Goal: Information Seeking & Learning: Learn about a topic

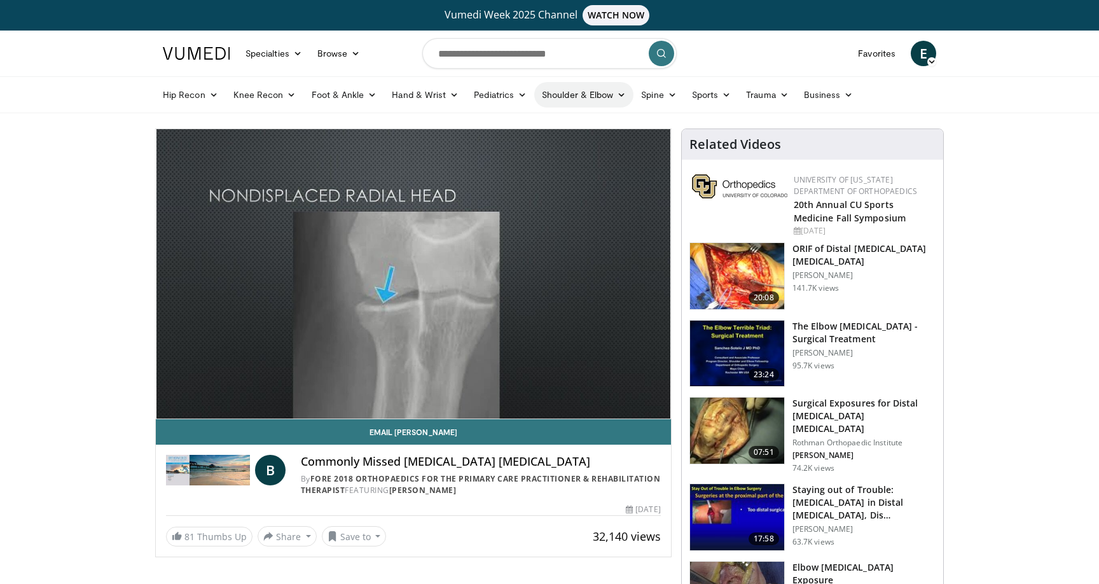
click at [623, 97] on icon at bounding box center [621, 94] width 9 height 9
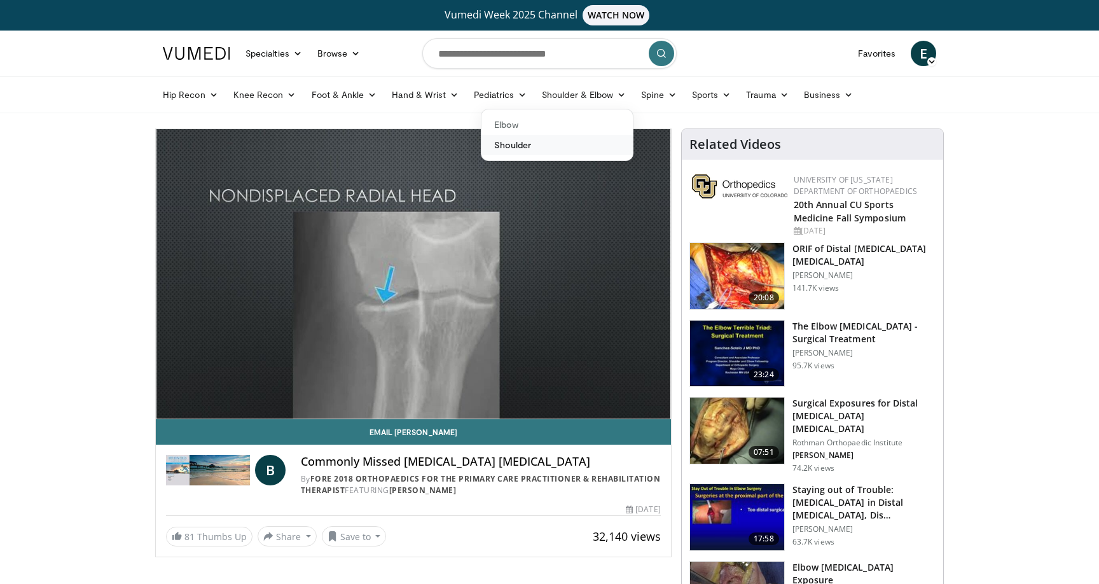
click at [510, 150] on link "Shoulder" at bounding box center [556, 145] width 151 height 20
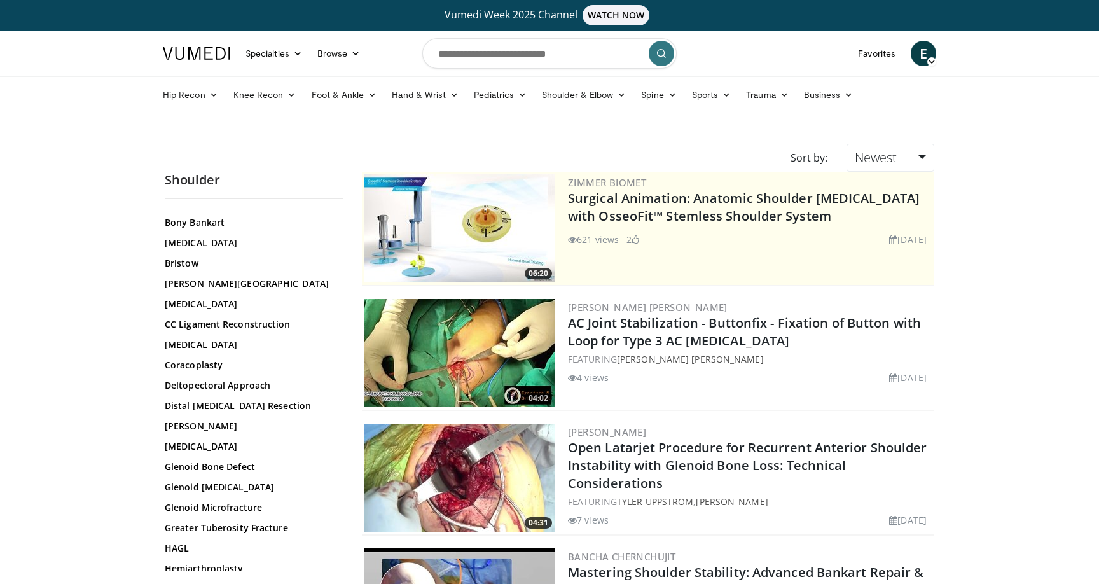
scroll to position [598, 0]
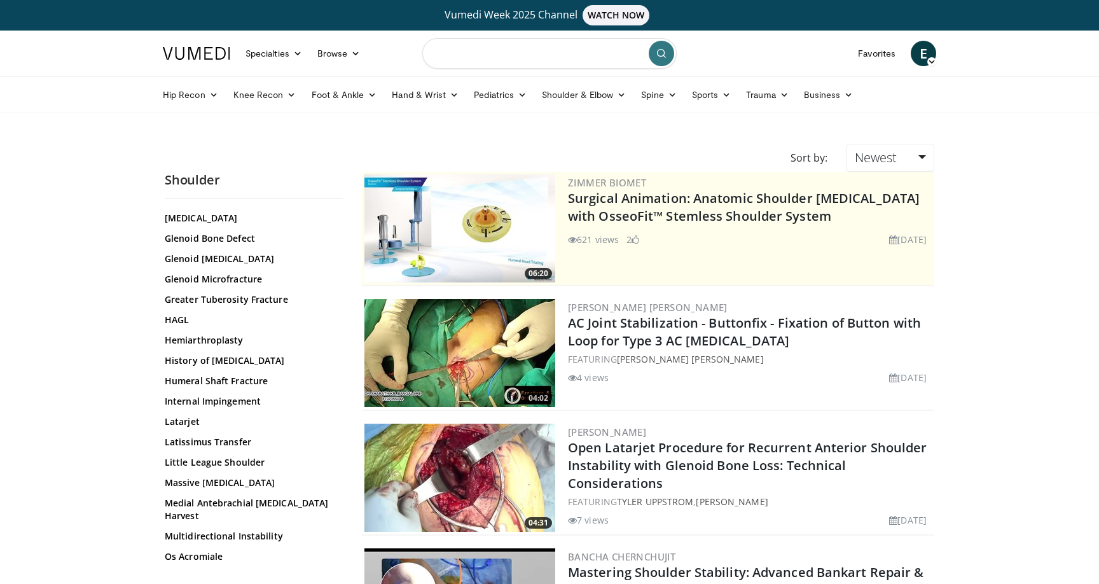
click at [501, 53] on input "Search topics, interventions" at bounding box center [549, 53] width 254 height 31
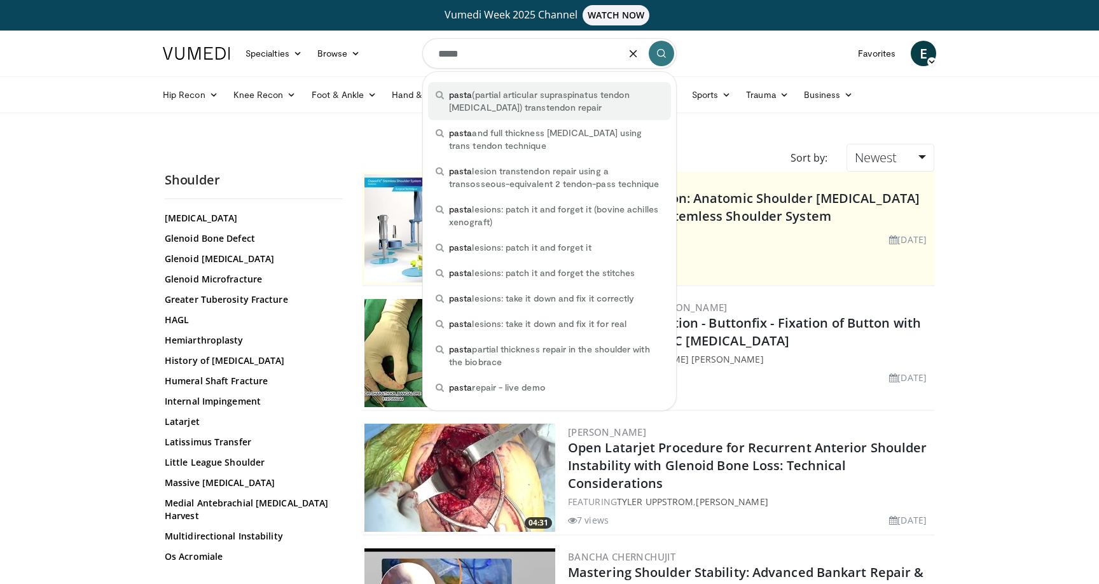
click at [467, 96] on span "pasta" at bounding box center [460, 94] width 23 height 11
type input "**********"
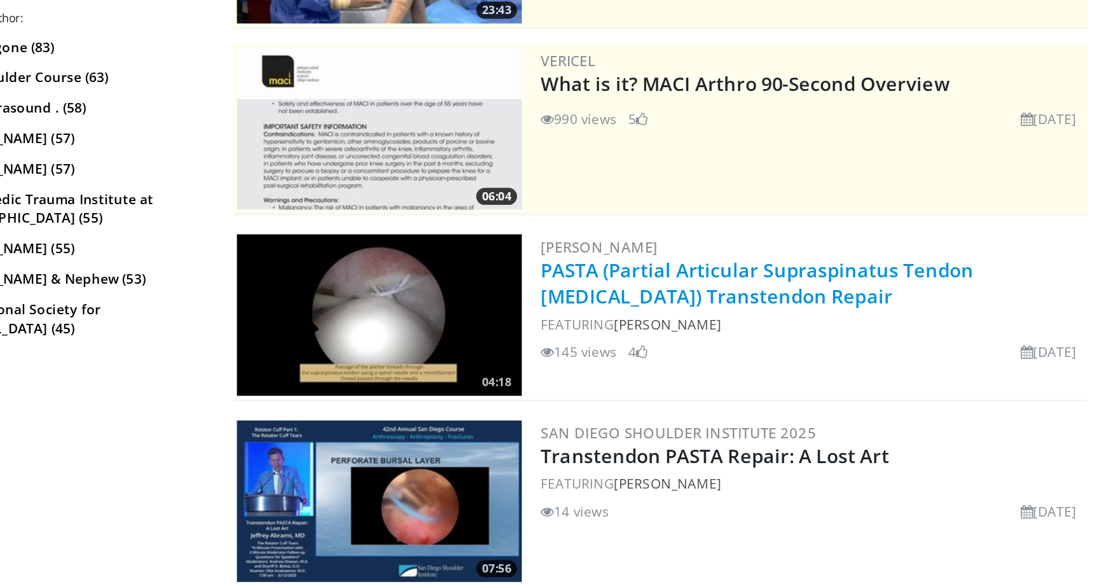
scroll to position [84, 0]
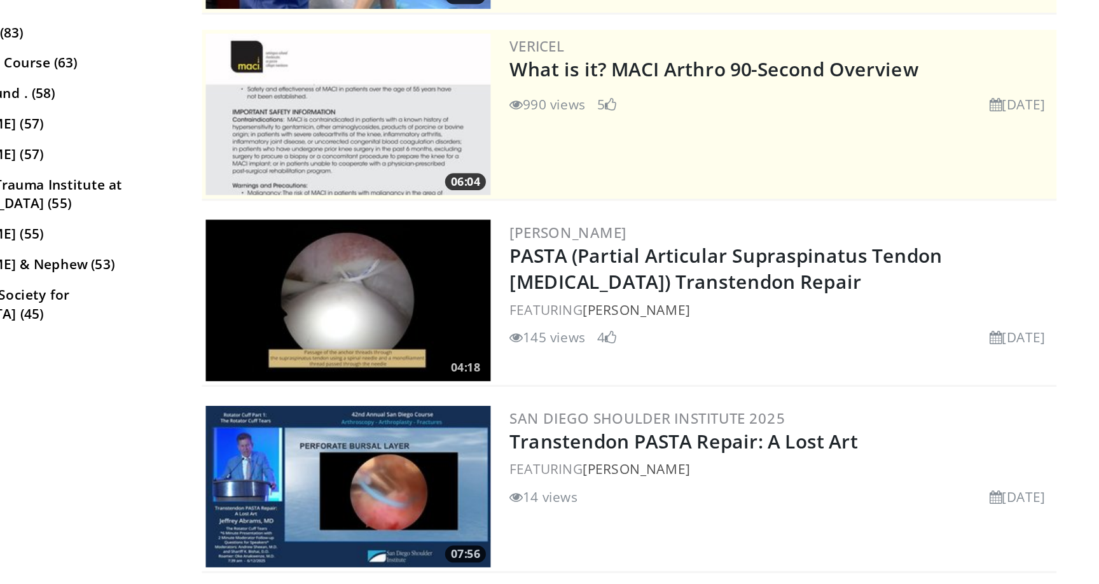
click at [474, 392] on img at bounding box center [459, 394] width 191 height 108
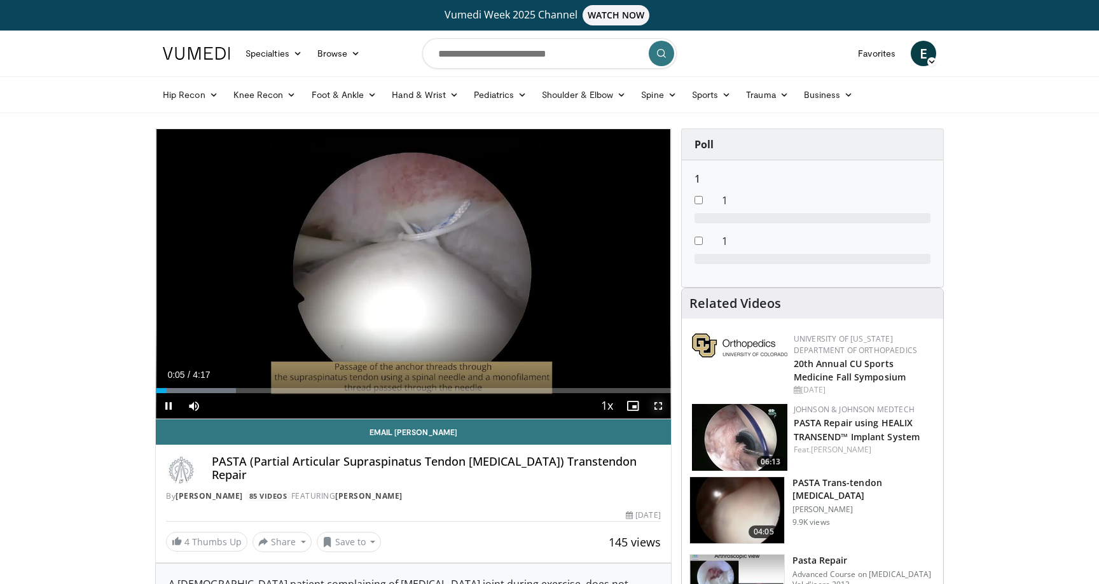
click at [658, 404] on span "Video Player" at bounding box center [658, 405] width 25 height 25
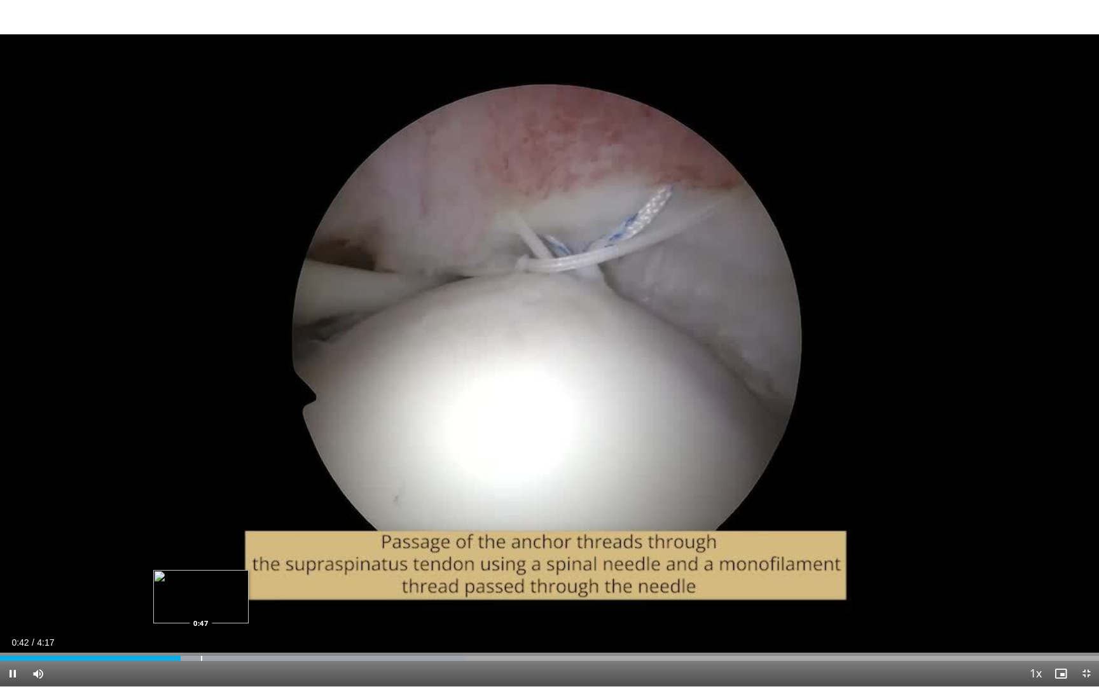
click at [201, 583] on div "Progress Bar" at bounding box center [201, 658] width 1 height 5
click at [258, 583] on div "Progress Bar" at bounding box center [258, 658] width 1 height 5
click at [339, 583] on div "Loaded : 50.10% 1:02 1:19" at bounding box center [549, 655] width 1099 height 12
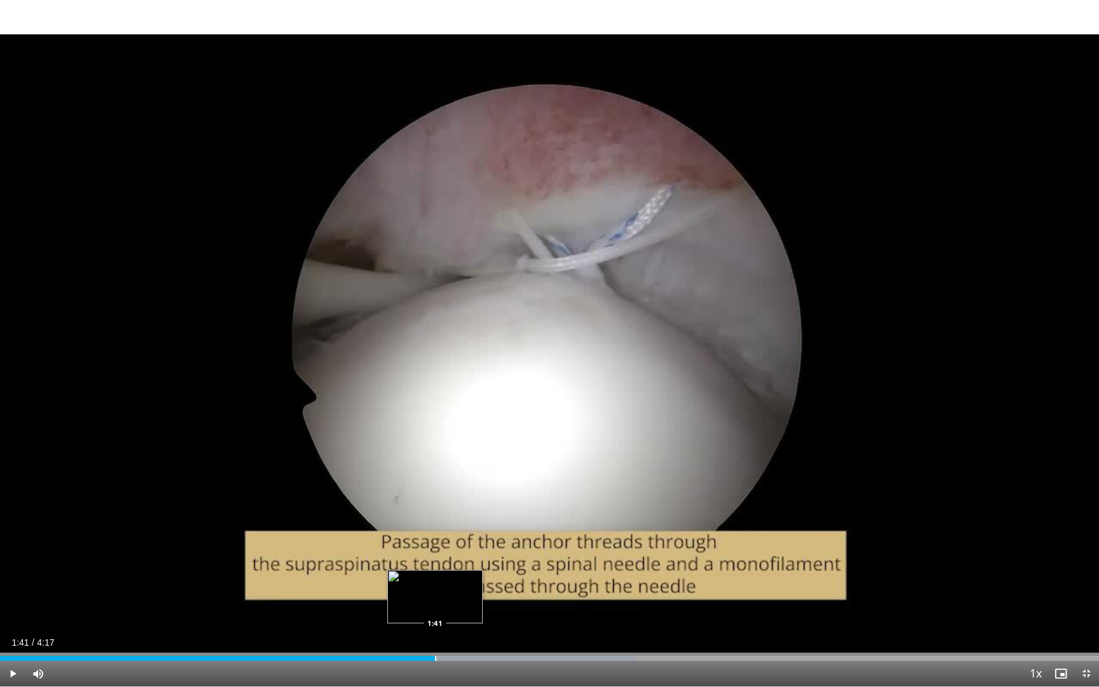
click at [435, 583] on div "Progress Bar" at bounding box center [435, 658] width 1 height 5
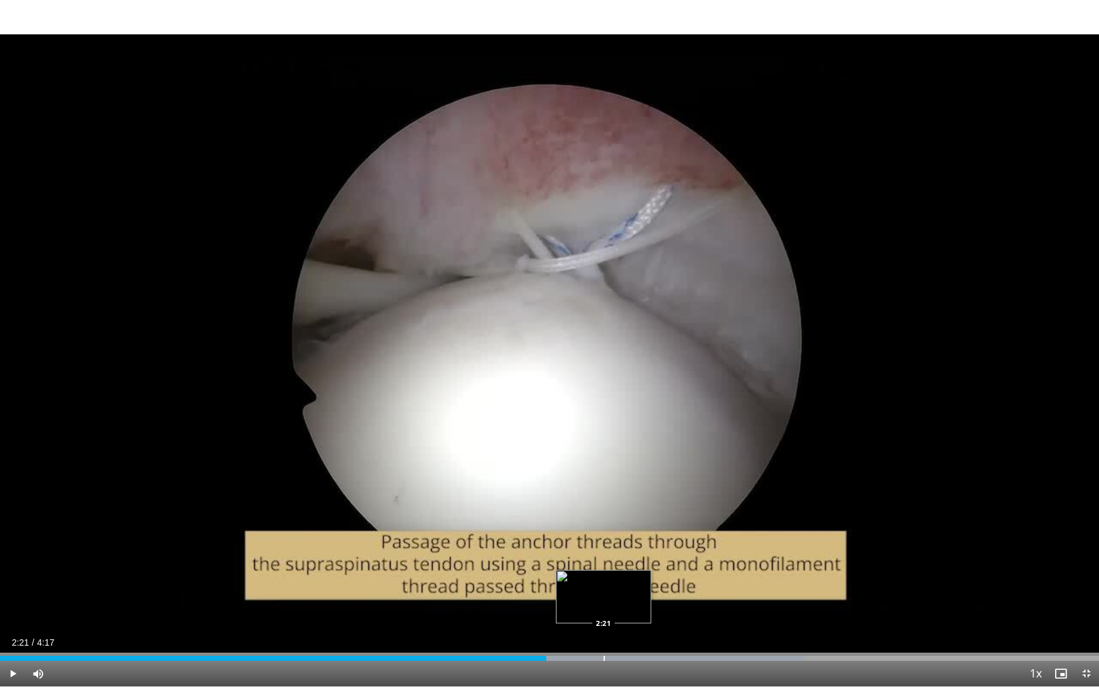
click at [604, 583] on div "Loaded : 73.23% 2:07 2:21" at bounding box center [549, 655] width 1099 height 12
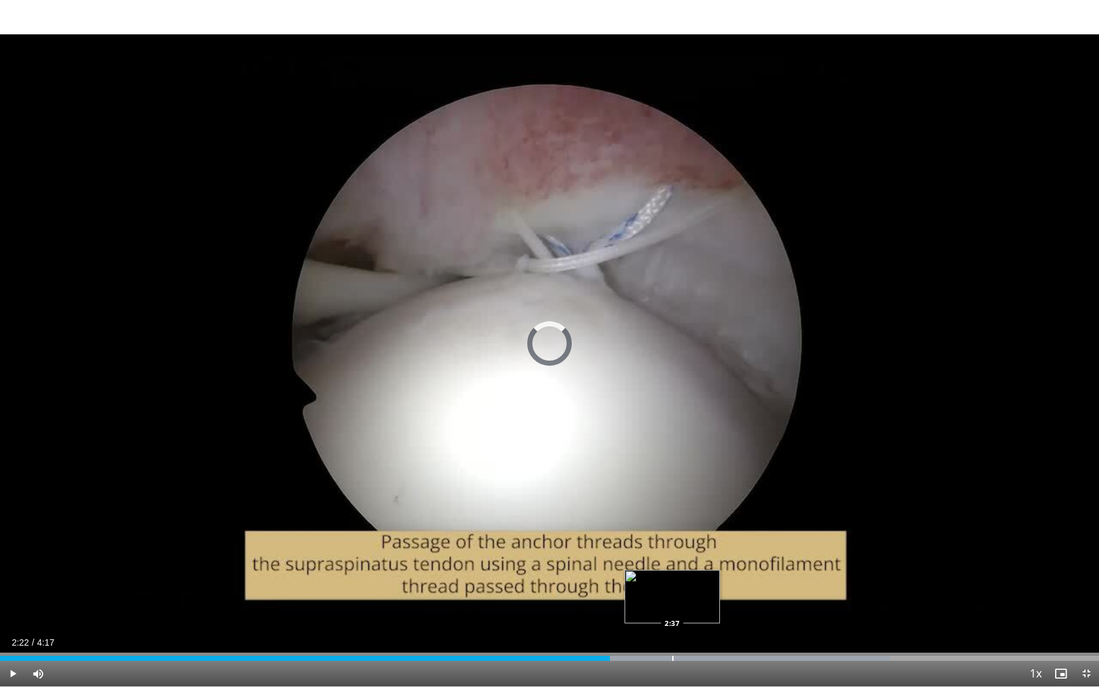
click at [672, 583] on div "Progress Bar" at bounding box center [672, 658] width 1 height 5
click at [705, 583] on div "Loaded : 84.80% 2:38 2:45" at bounding box center [549, 655] width 1099 height 12
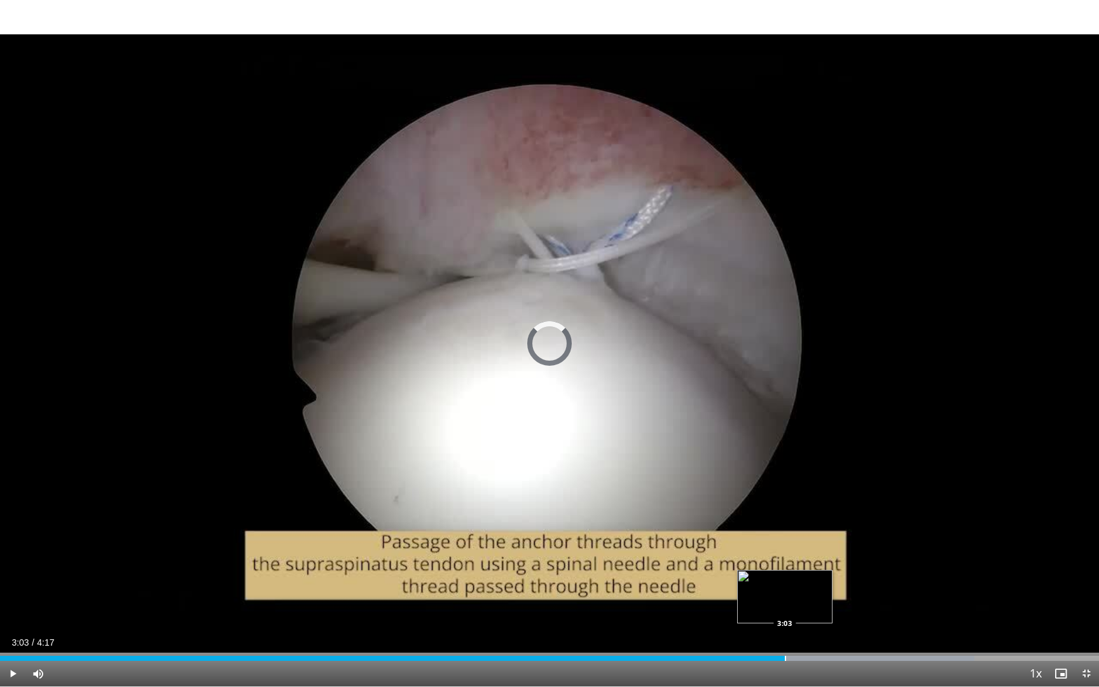
click at [784, 583] on div "Loaded : 88.65% 2:48 3:03" at bounding box center [549, 655] width 1099 height 12
click at [897, 583] on div "Loaded : 97.26% 3:10 3:30" at bounding box center [549, 655] width 1099 height 12
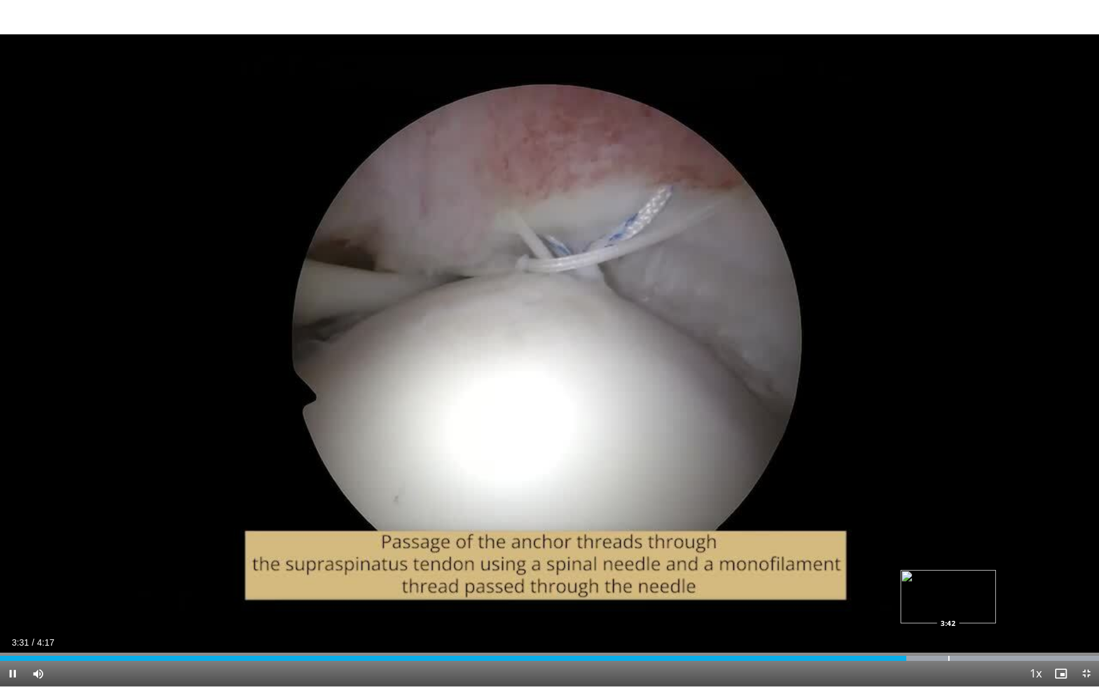
click at [948, 583] on div "Progress Bar" at bounding box center [948, 658] width 1 height 5
click at [986, 583] on div "Loaded : 100.00% 3:50 3:50" at bounding box center [549, 655] width 1099 height 12
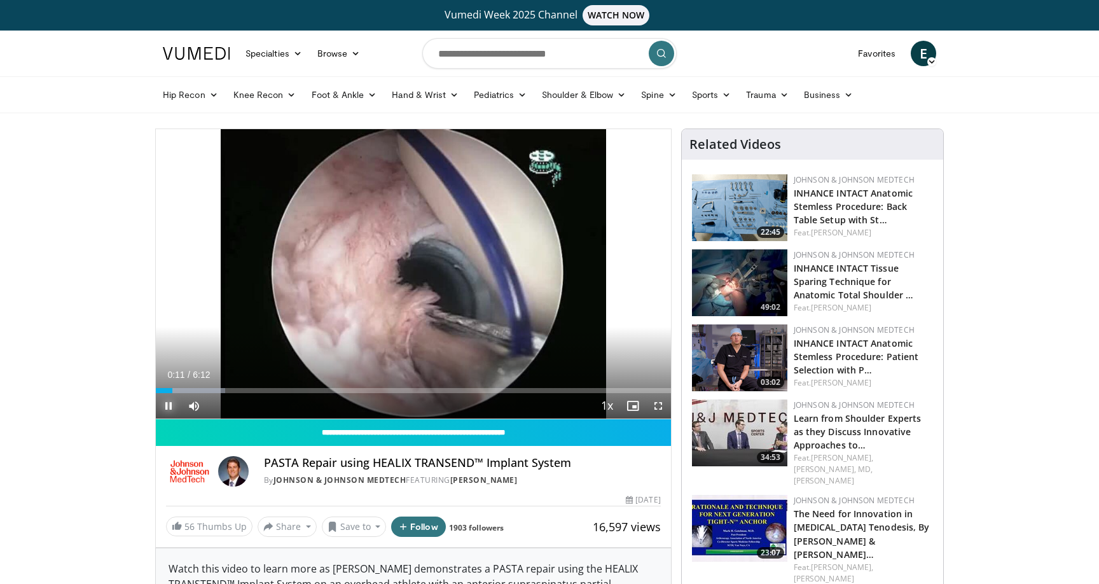
click at [167, 403] on span "Video Player" at bounding box center [168, 405] width 25 height 25
